Goal: Browse casually

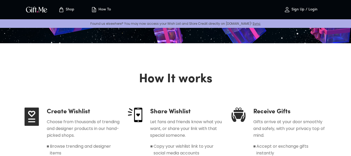
scroll to position [168, 0]
